Goal: Navigation & Orientation: Find specific page/section

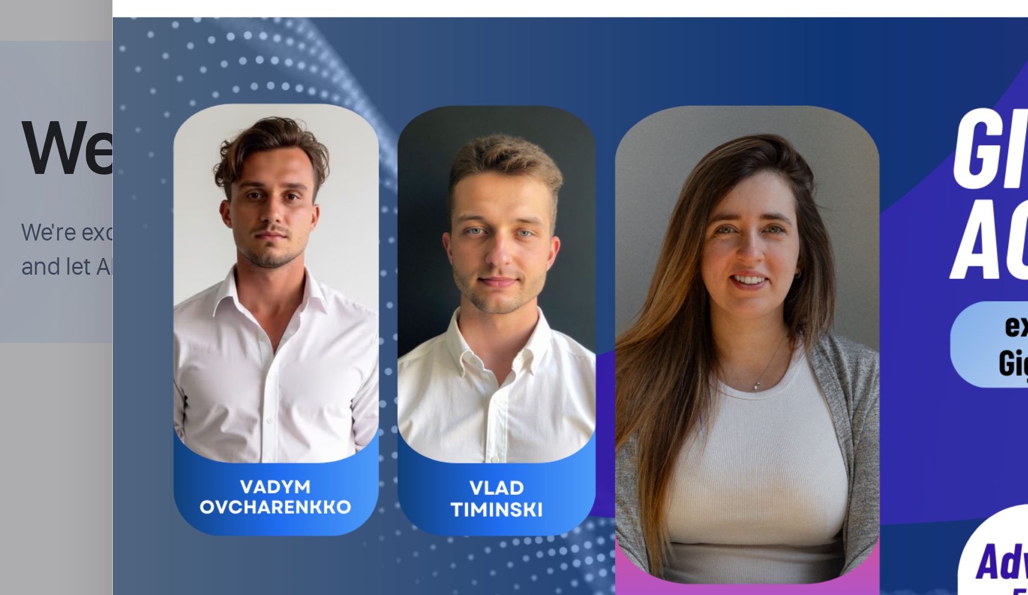
scroll to position [378, 0]
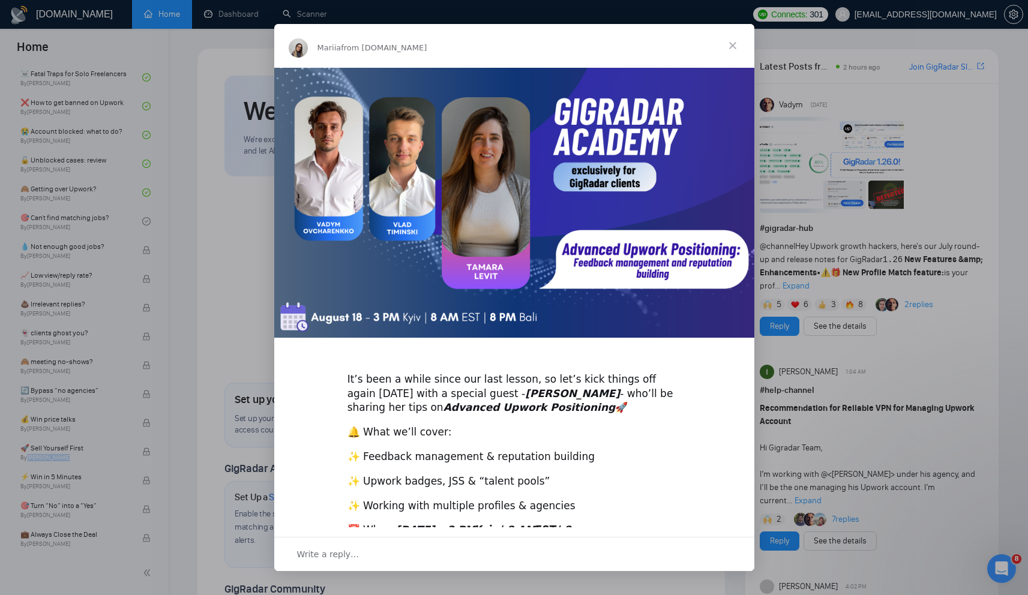
click at [724, 42] on span "Close" at bounding box center [732, 45] width 43 height 43
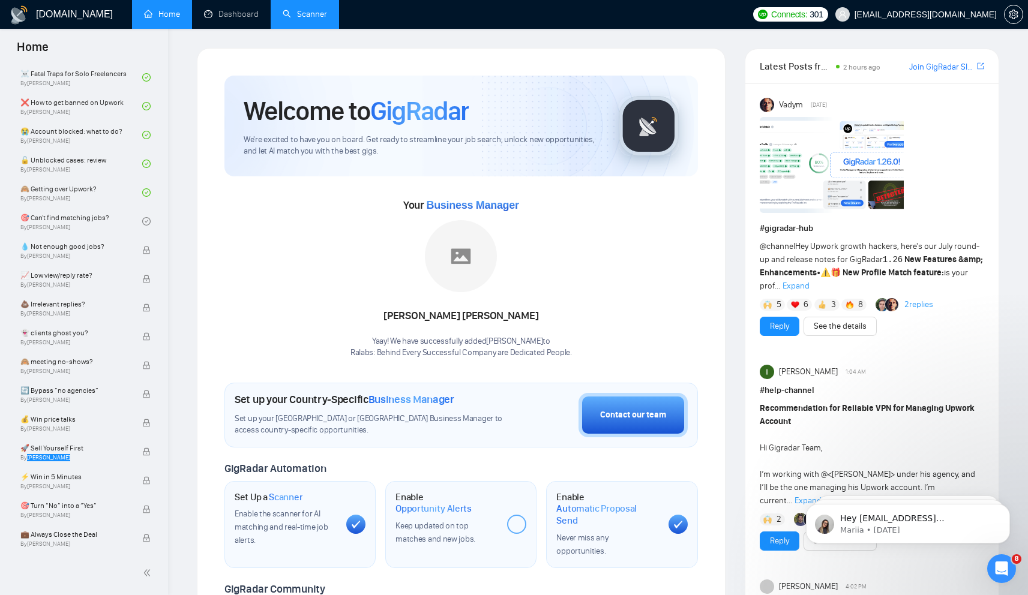
scroll to position [0, 0]
